Goal: Information Seeking & Learning: Learn about a topic

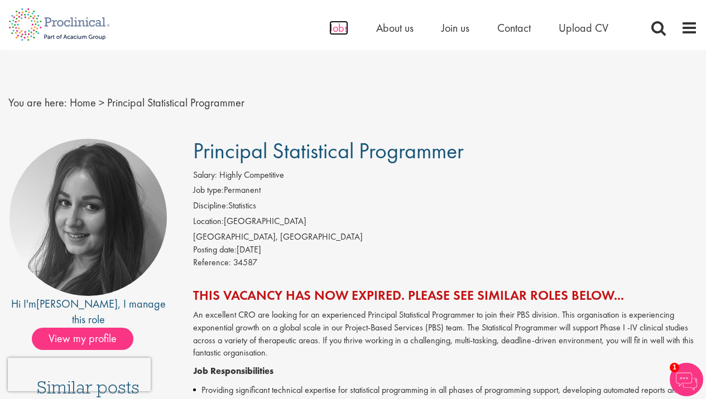
click at [335, 27] on span "Jobs" at bounding box center [338, 28] width 19 height 15
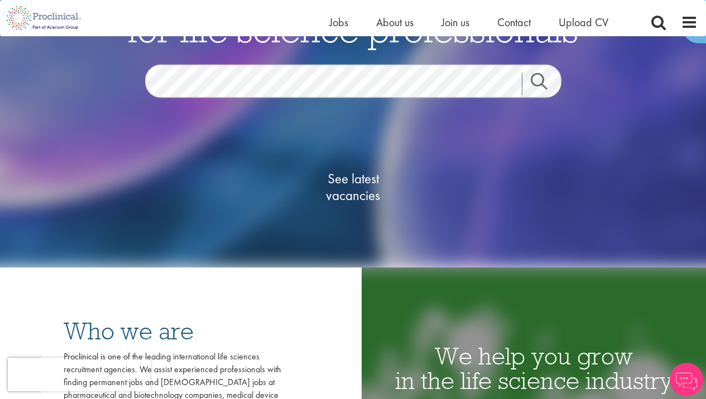
scroll to position [112, 0]
click at [340, 187] on span "See latest vacancies" at bounding box center [353, 186] width 112 height 33
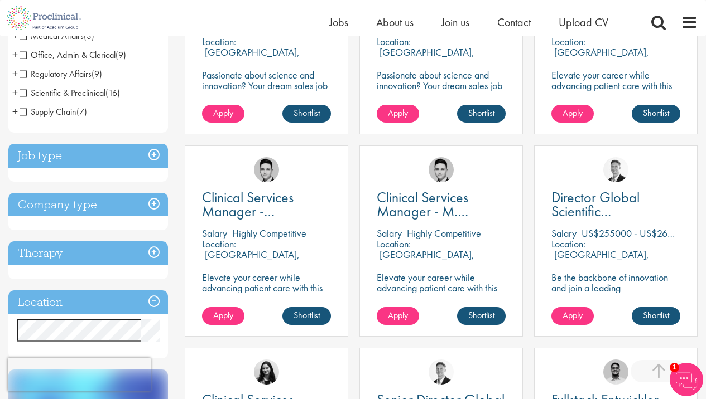
scroll to position [311, 0]
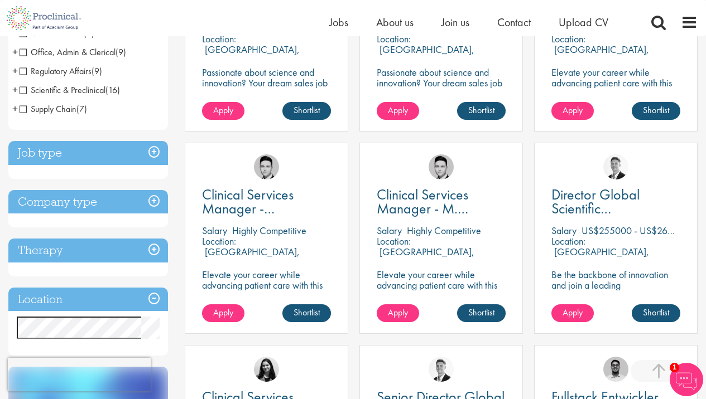
click at [155, 151] on h3 "Job type" at bounding box center [88, 153] width 160 height 24
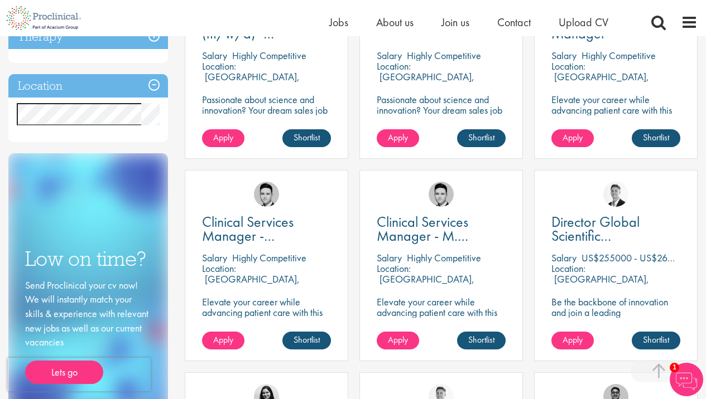
scroll to position [0, 0]
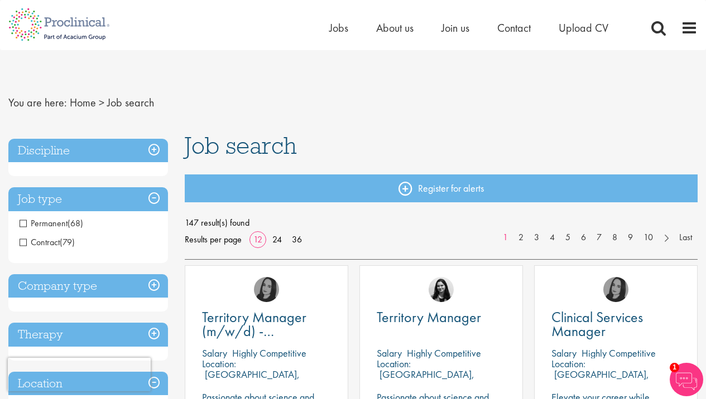
click at [153, 152] on h3 "Discipline" at bounding box center [88, 151] width 160 height 24
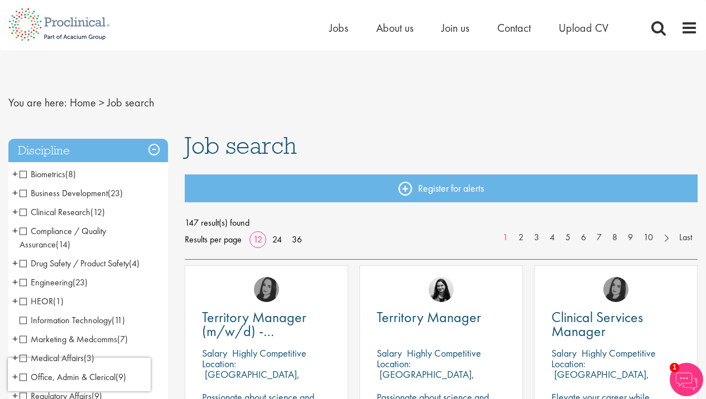
click at [25, 175] on span "Biometrics" at bounding box center [43, 175] width 46 height 12
